Goal: Information Seeking & Learning: Learn about a topic

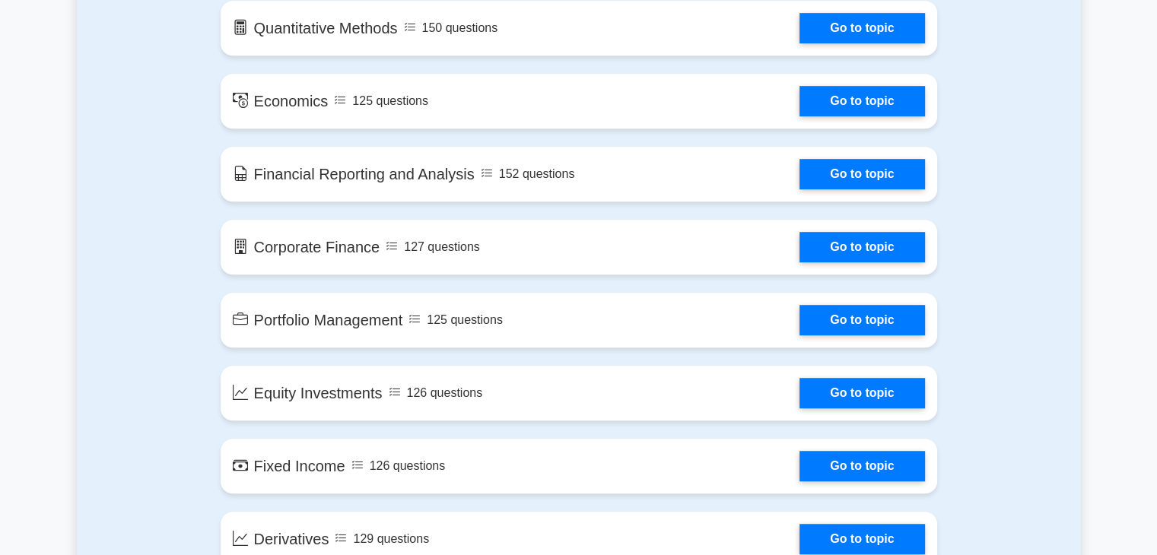
scroll to position [897, 0]
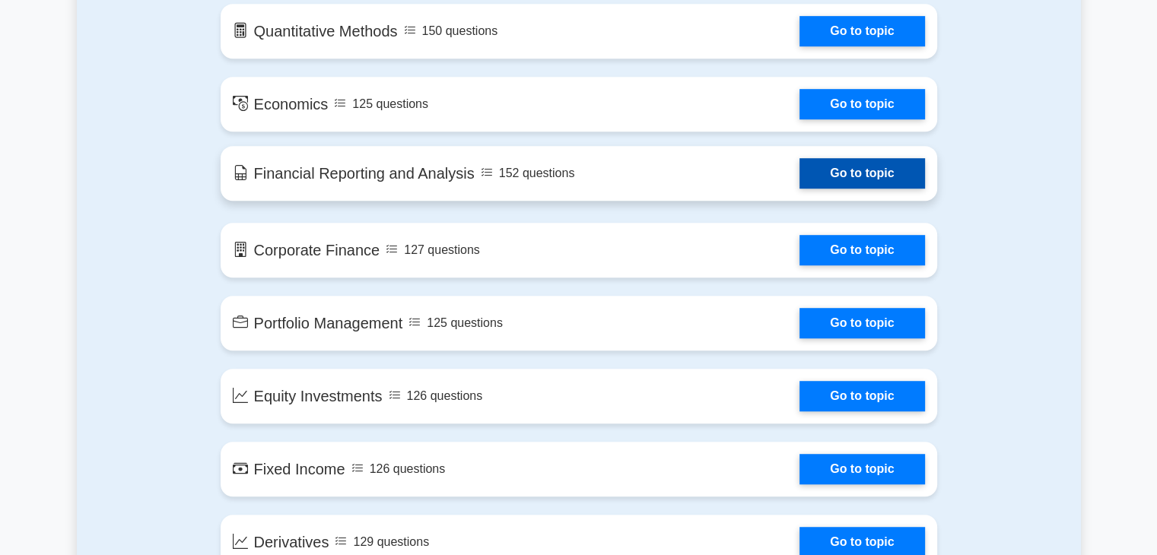
click at [840, 171] on link "Go to topic" at bounding box center [861, 173] width 125 height 30
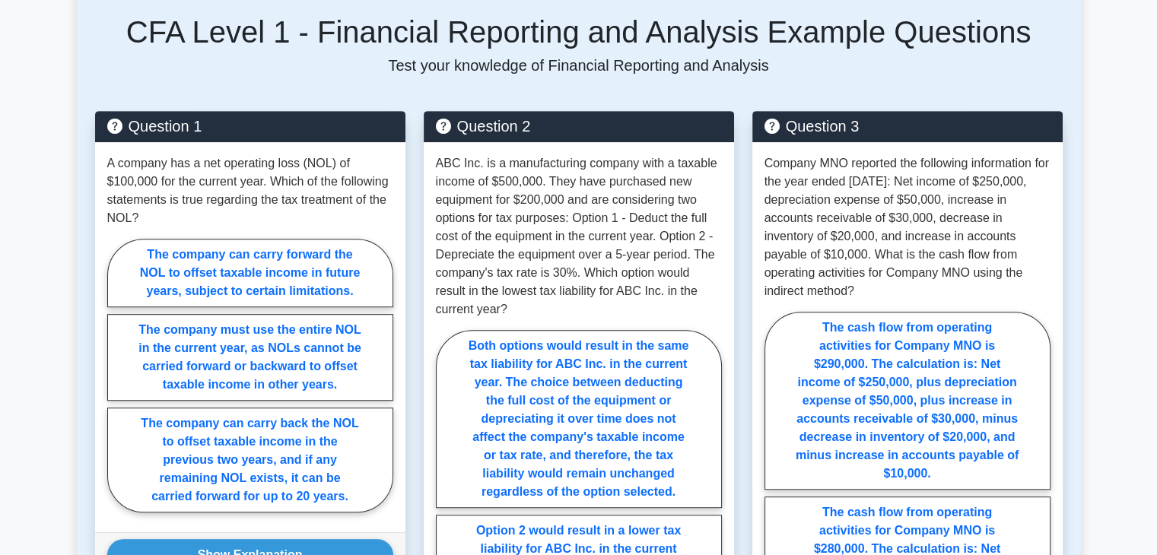
scroll to position [765, 0]
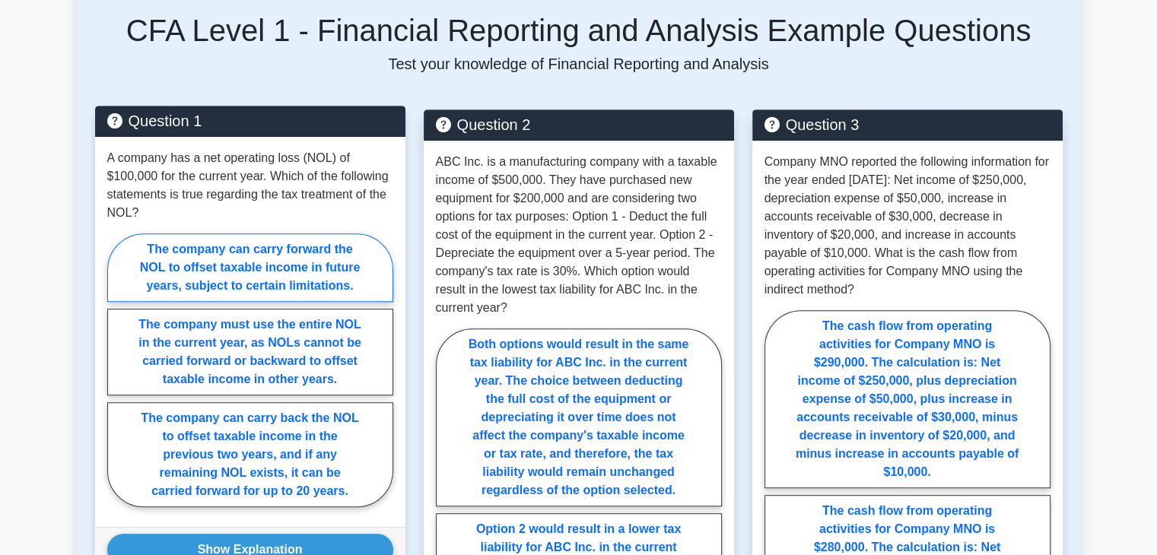
click at [245, 249] on label "The company can carry forward the NOL to offset taxable income in future years,…" at bounding box center [250, 267] width 286 height 68
click at [117, 370] on input "The company can carry forward the NOL to offset taxable income in future years,…" at bounding box center [112, 375] width 10 height 10
radio input "true"
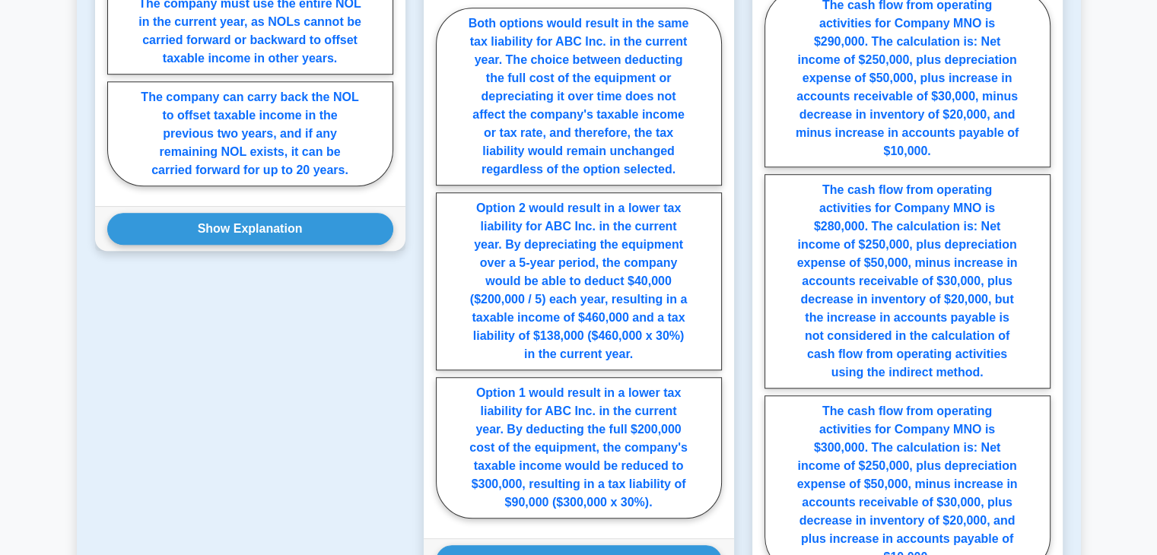
scroll to position [1088, 0]
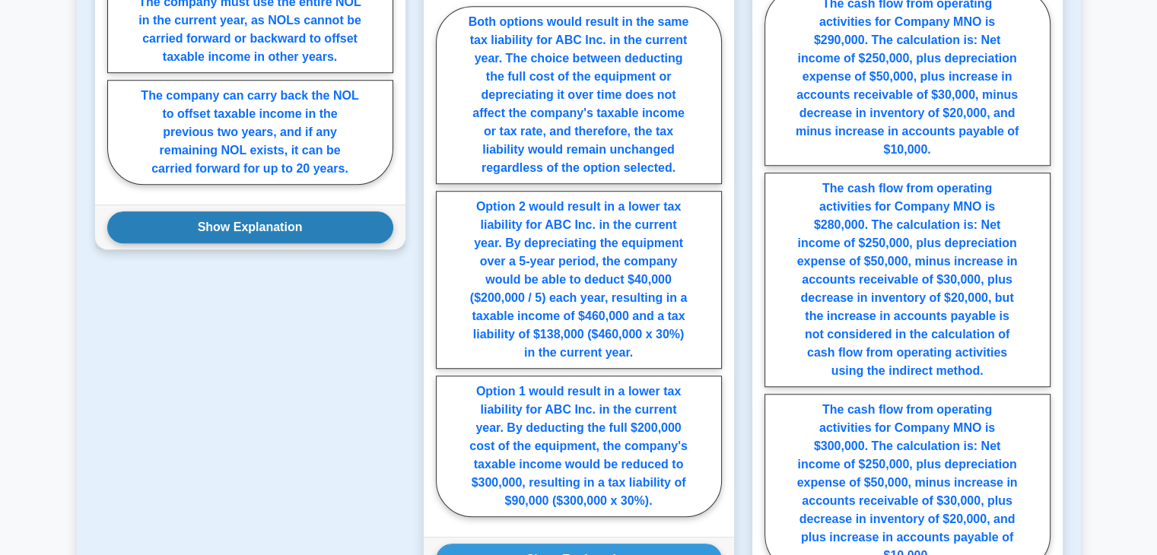
click at [233, 211] on button "Show Explanation" at bounding box center [250, 227] width 286 height 32
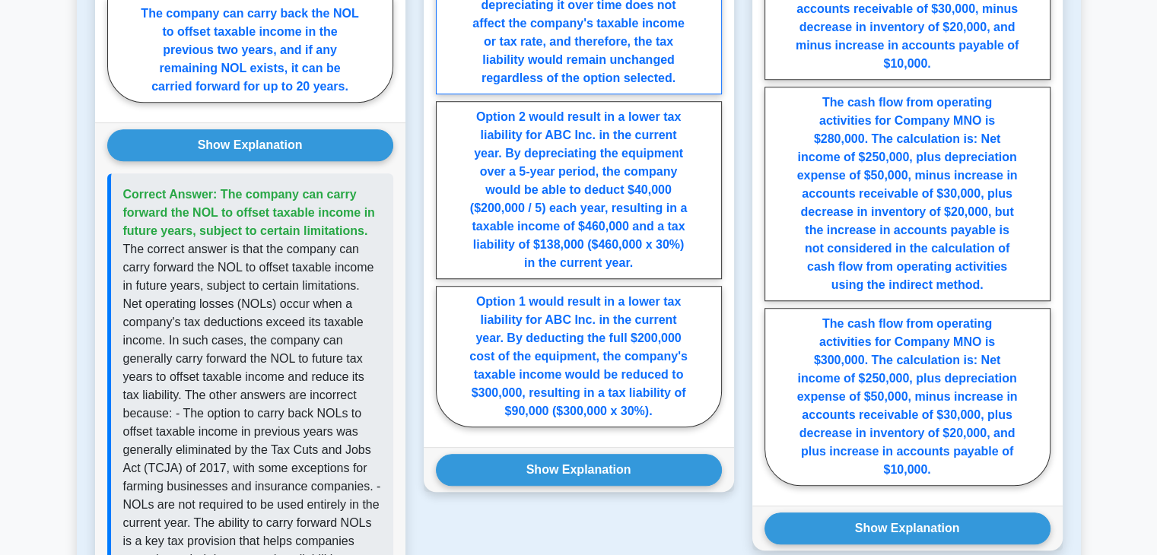
scroll to position [1208, 0]
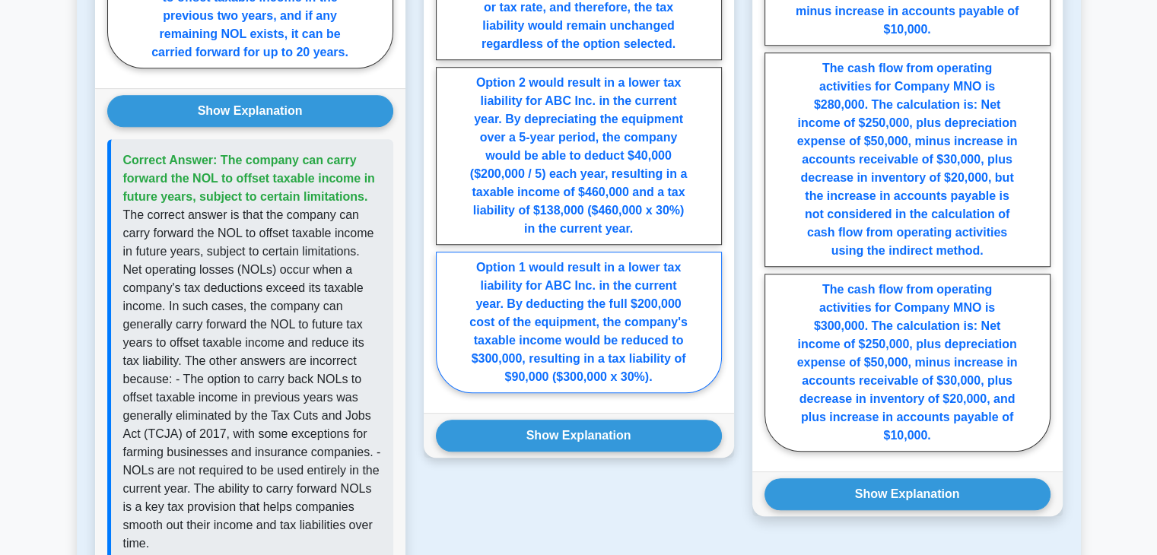
click at [591, 317] on label "Option 1 would result in a lower tax liability for ABC Inc. in the current year…" at bounding box center [579, 322] width 286 height 141
click at [446, 147] on input "Option 1 would result in a lower tax liability for ABC Inc. in the current year…" at bounding box center [441, 142] width 10 height 10
radio input "true"
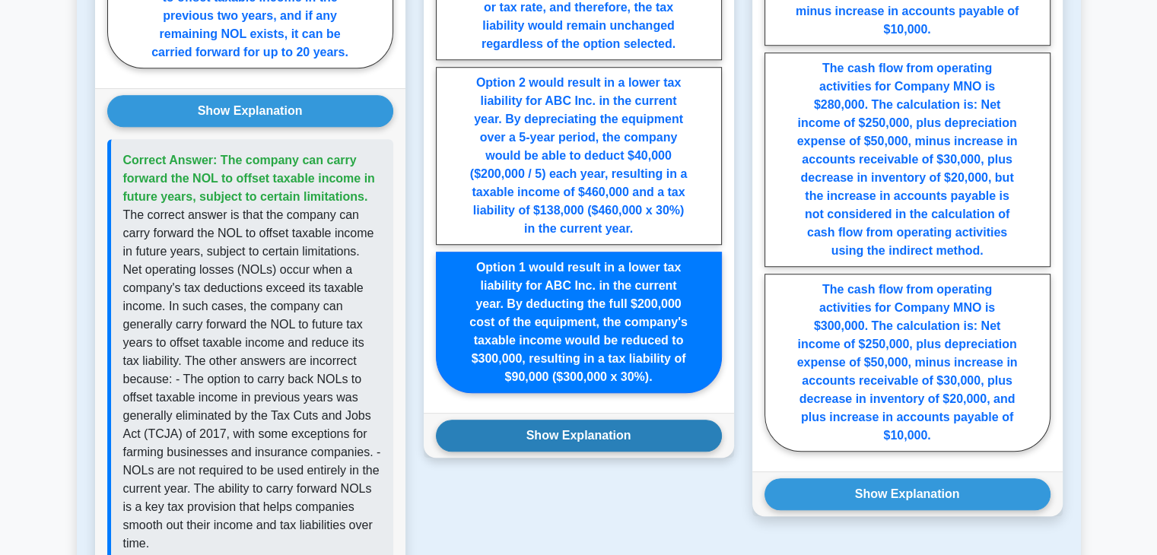
click at [575, 420] on button "Show Explanation" at bounding box center [579, 436] width 286 height 32
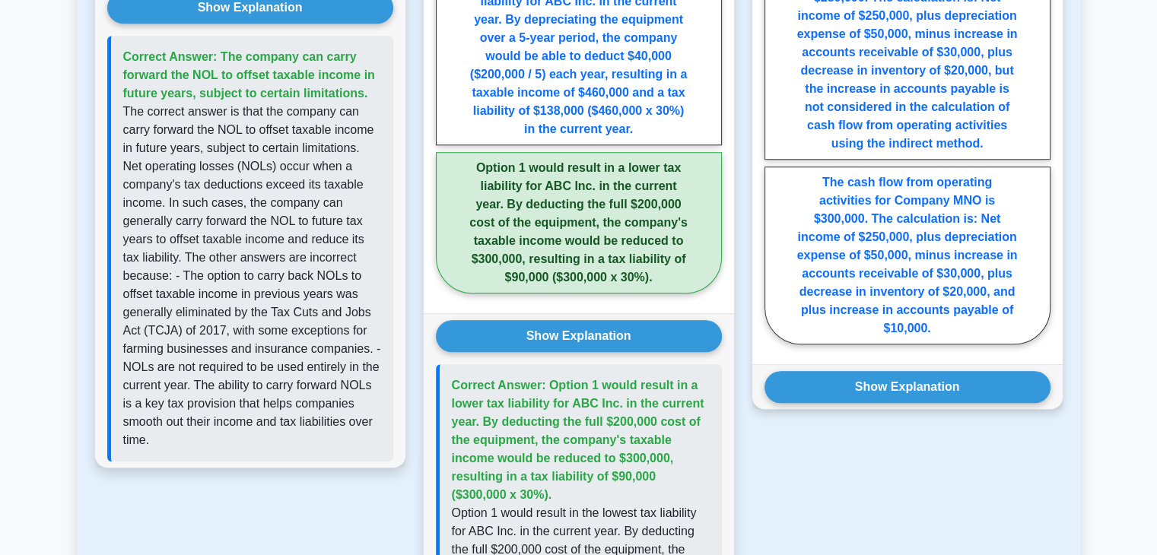
scroll to position [1311, 0]
click at [897, 267] on label "The cash flow from operating activities for Company MNO is $300,000. The calcul…" at bounding box center [907, 256] width 286 height 178
click at [774, 62] on input "The cash flow from operating activities for Company MNO is $300,000. The calcul…" at bounding box center [769, 57] width 10 height 10
radio input "true"
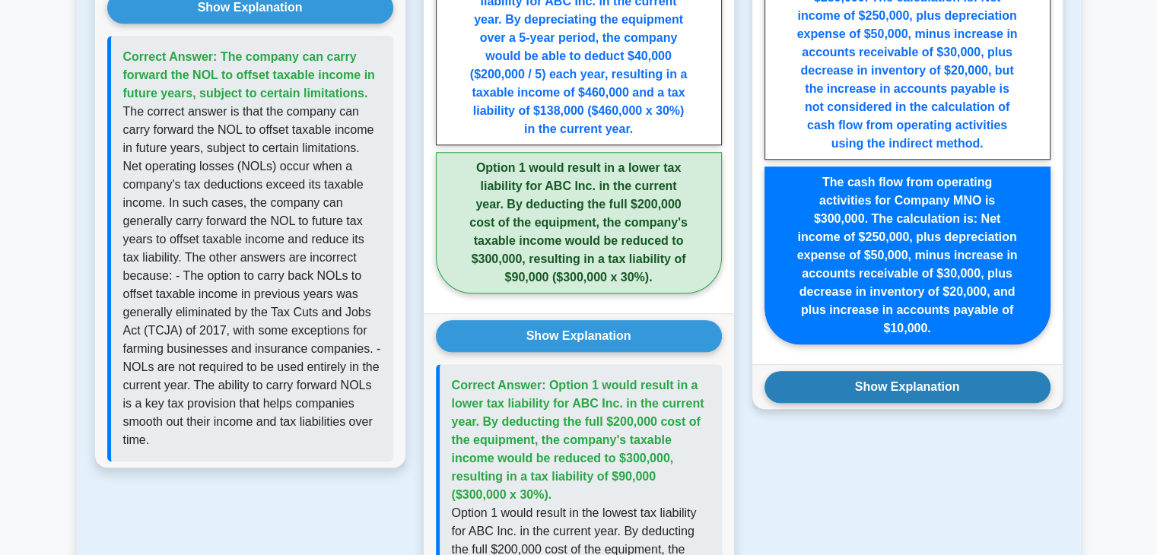
click at [870, 371] on button "Show Explanation" at bounding box center [907, 387] width 286 height 32
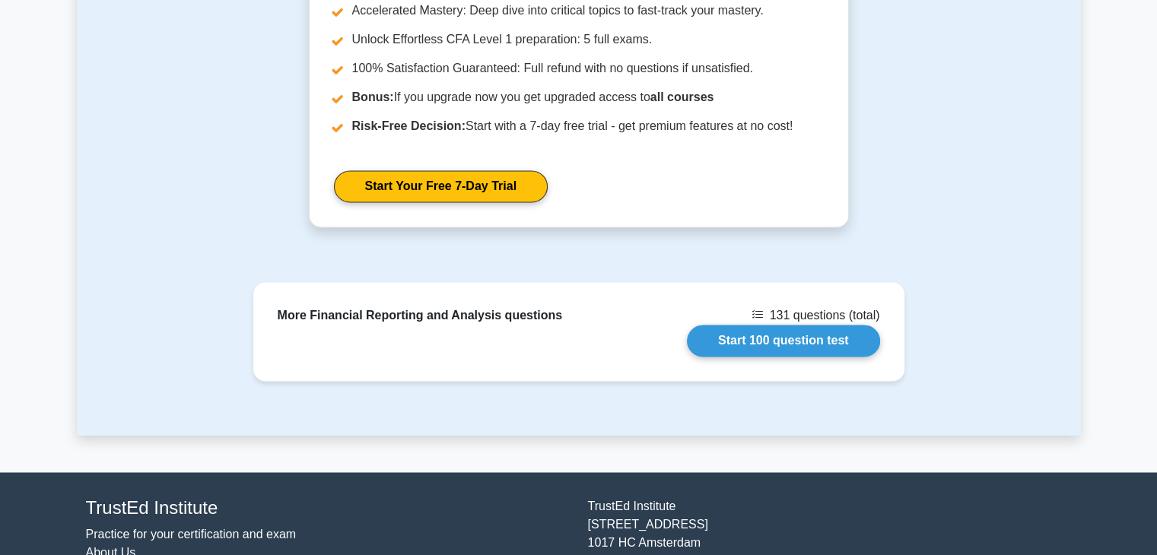
scroll to position [2435, 0]
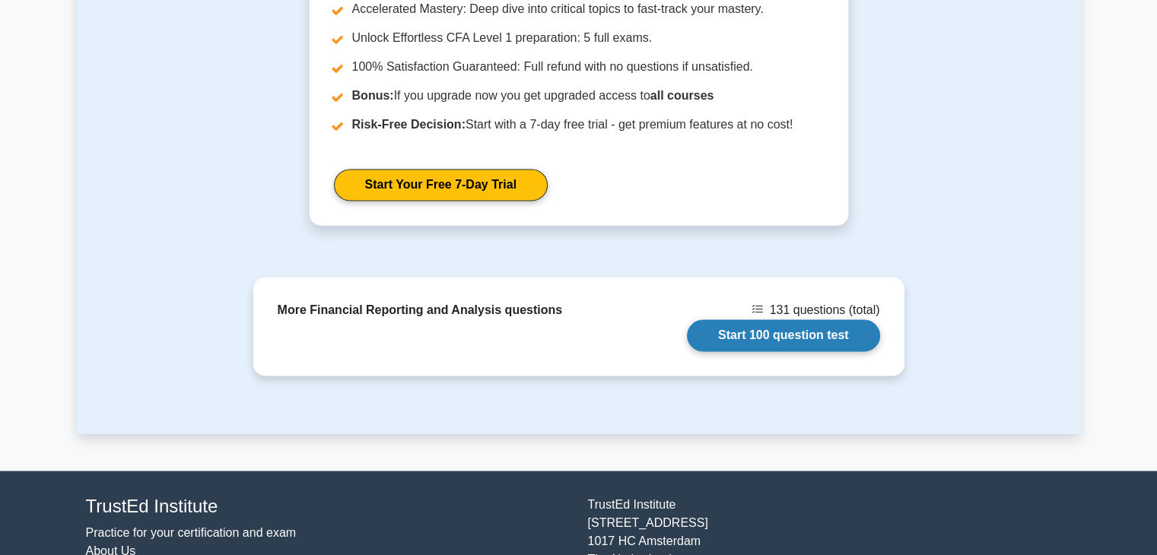
click at [790, 319] on link "Start 100 question test" at bounding box center [783, 335] width 193 height 32
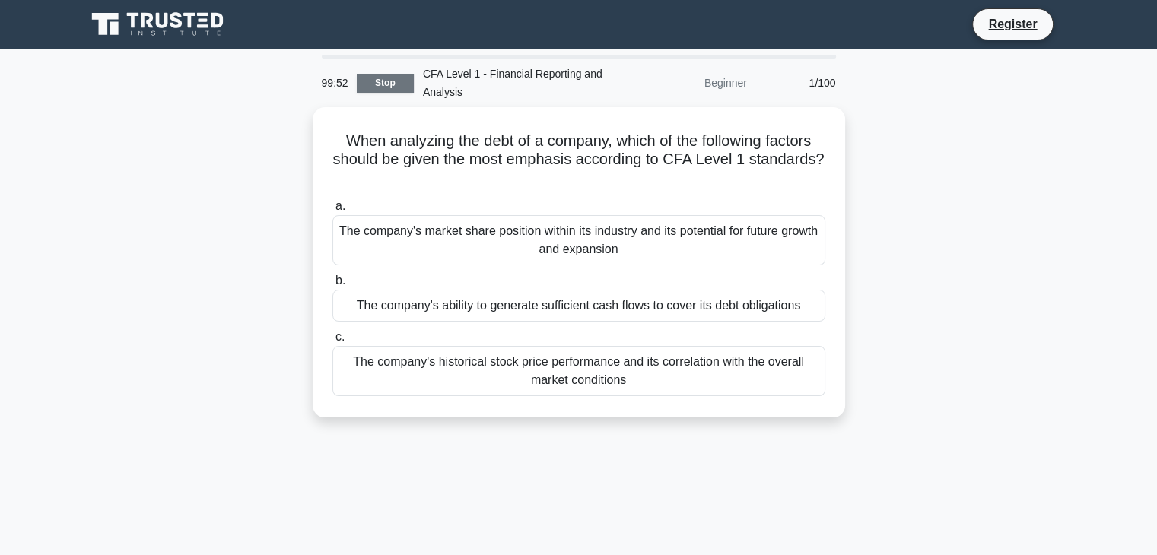
click at [372, 82] on link "Stop" at bounding box center [385, 83] width 57 height 19
